Goal: Transaction & Acquisition: Download file/media

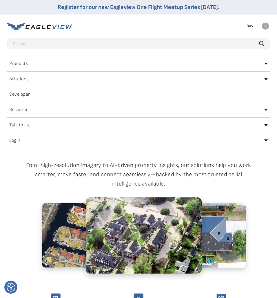
click at [266, 138] on div "Login" at bounding box center [138, 140] width 263 height 9
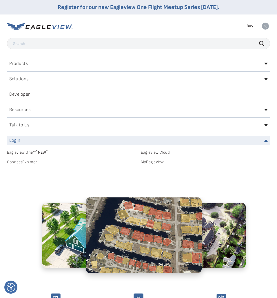
click at [144, 162] on link "MyEagleview" at bounding box center [205, 161] width 129 height 5
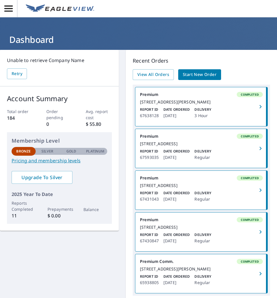
click at [246, 244] on div "Report ID 67430847 Date Ordered Sep 15, 2025 Delivery Regular" at bounding box center [201, 238] width 123 height 12
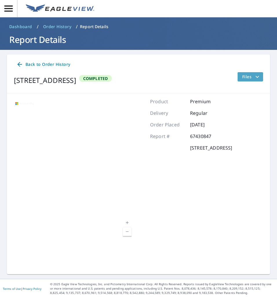
drag, startPoint x: 257, startPoint y: 79, endPoint x: 258, endPoint y: 82, distance: 3.2
click at [257, 79] on icon "filesDropdownBtn-67430847" at bounding box center [257, 76] width 7 height 7
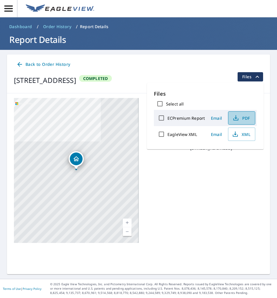
click at [245, 116] on span "PDF" at bounding box center [241, 117] width 19 height 7
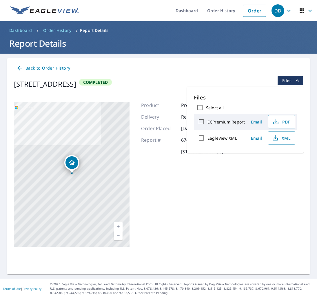
drag, startPoint x: 123, startPoint y: 83, endPoint x: 120, endPoint y: 83, distance: 2.9
click at [112, 83] on div "1947 Pulaski Hwy Bear, DE 19701 Completed" at bounding box center [63, 84] width 98 height 16
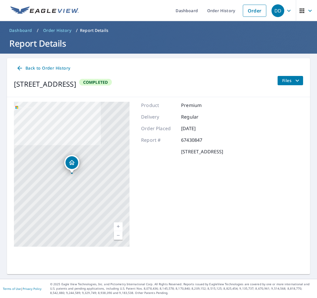
drag, startPoint x: 121, startPoint y: 83, endPoint x: 15, endPoint y: 83, distance: 106.2
click at [15, 83] on div "1947 Pulaski Hwy Bear, DE 19701" at bounding box center [45, 84] width 62 height 10
copy div "1947 Pulaski Hwy Bear, DE 19701"
